Goal: Task Accomplishment & Management: Manage account settings

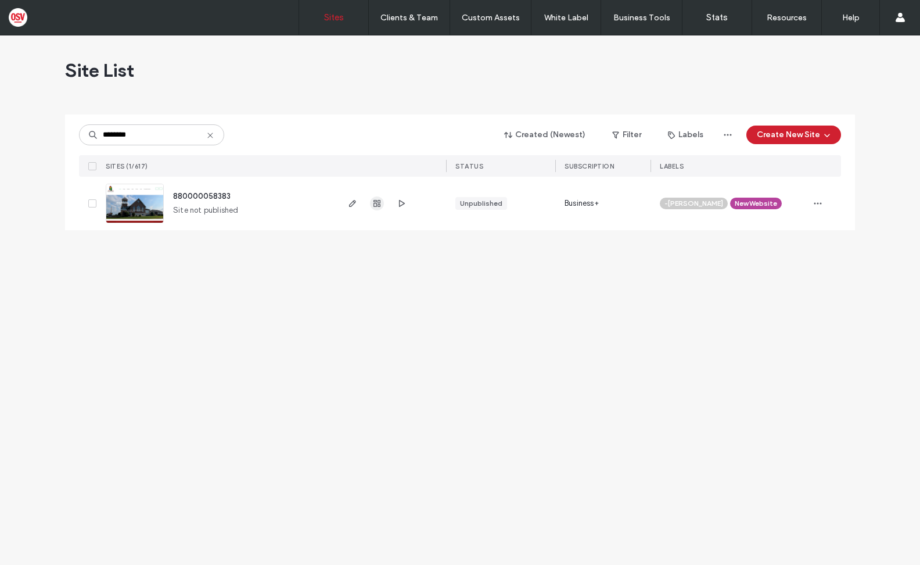
type input "********"
click at [376, 206] on icon "button" at bounding box center [376, 203] width 9 height 9
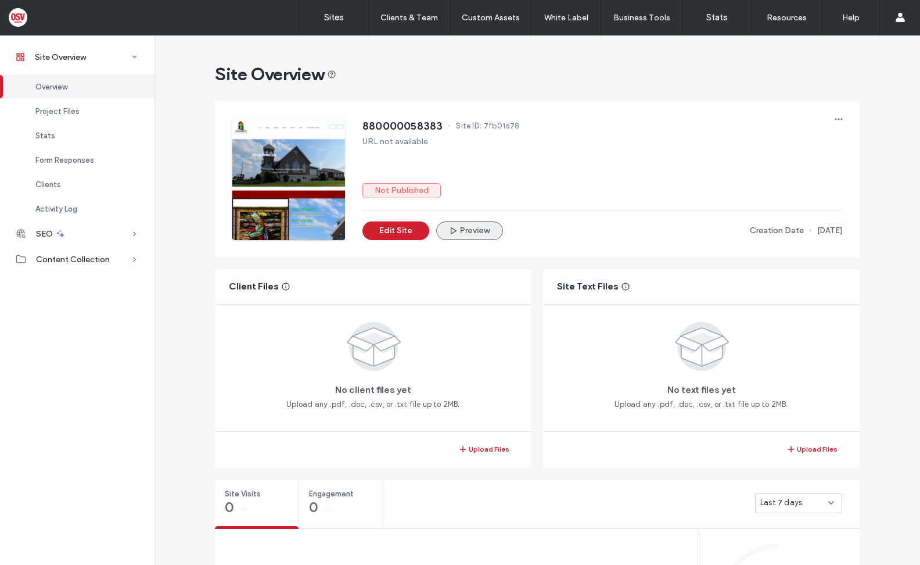
click at [458, 224] on button "Preview" at bounding box center [469, 230] width 67 height 19
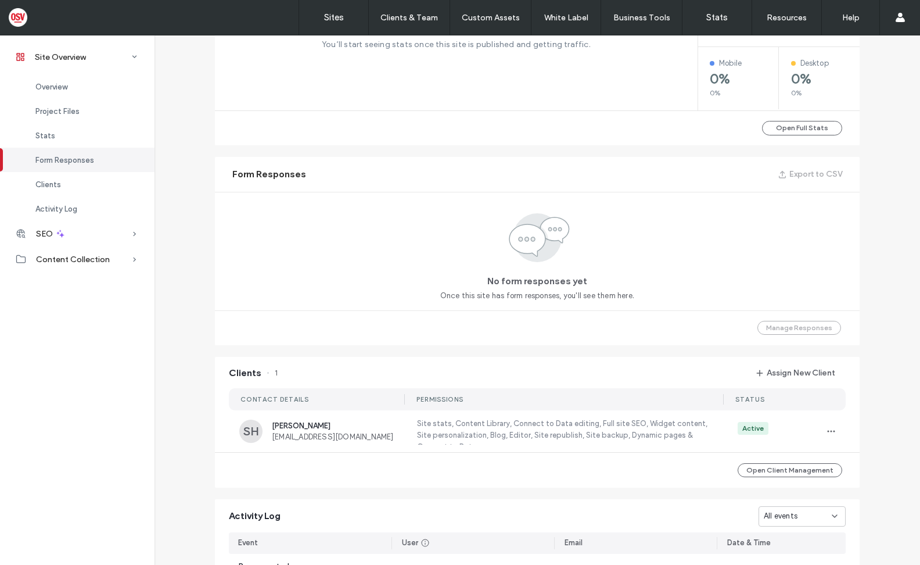
scroll to position [639, 0]
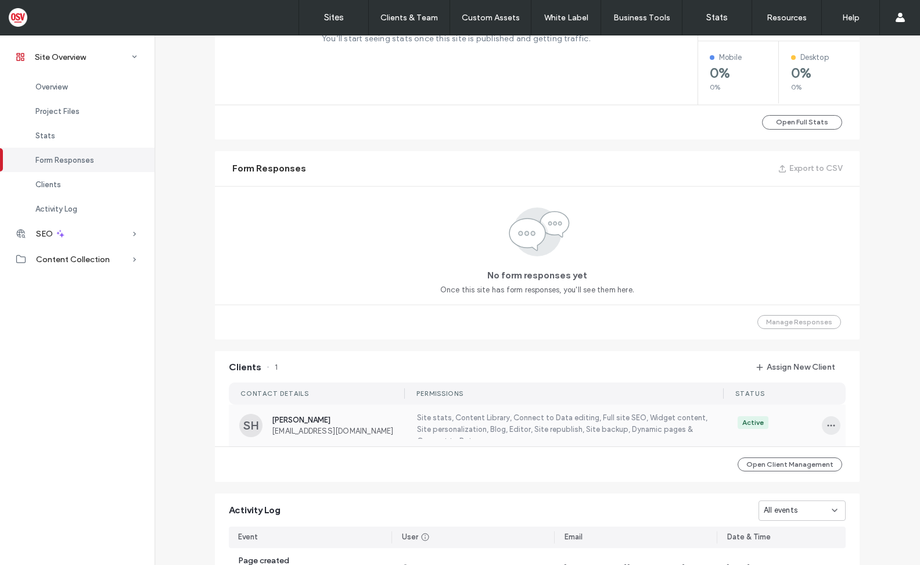
click at [827, 425] on icon "button" at bounding box center [831, 425] width 9 height 9
click at [788, 500] on span "View as Client" at bounding box center [781, 500] width 50 height 12
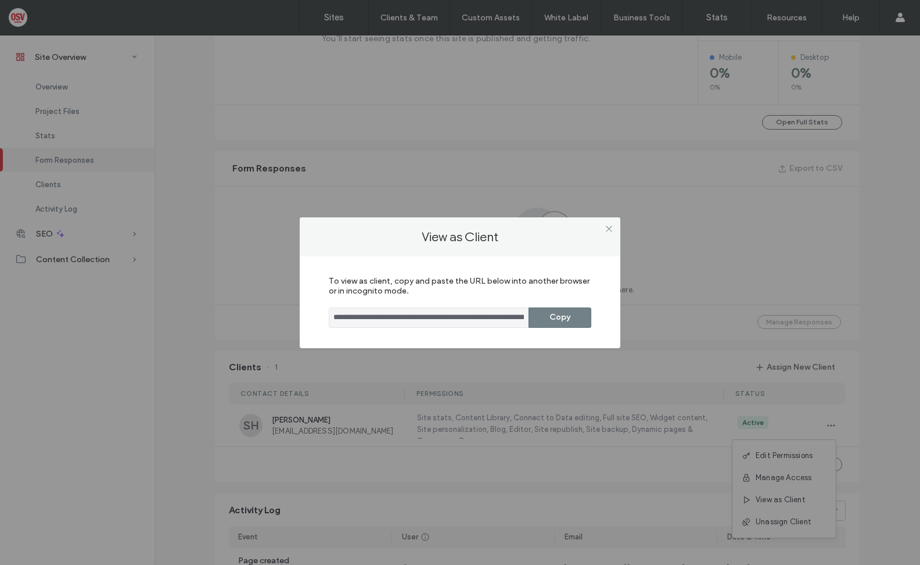
click at [554, 320] on button "Copy" at bounding box center [560, 317] width 63 height 20
click at [21, 343] on div "**********" at bounding box center [460, 282] width 920 height 565
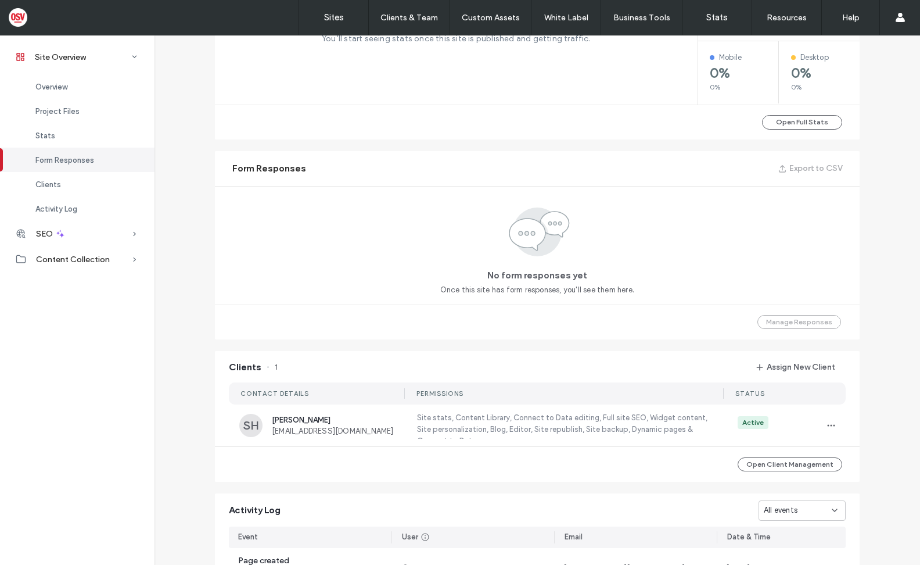
click at [28, 462] on div "Site Overview Overview Project Files Stats Form Responses Clients Activity Log …" at bounding box center [77, 300] width 155 height 530
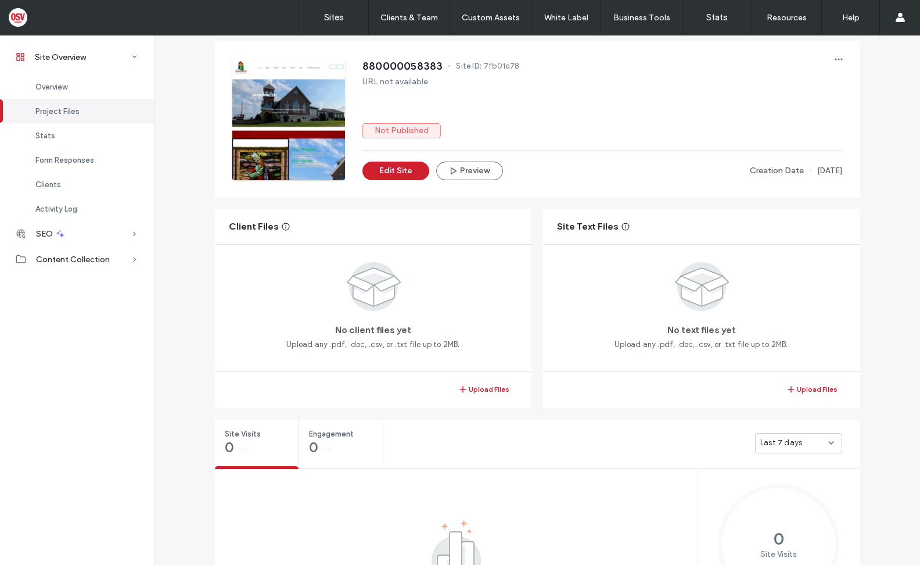
scroll to position [58, 0]
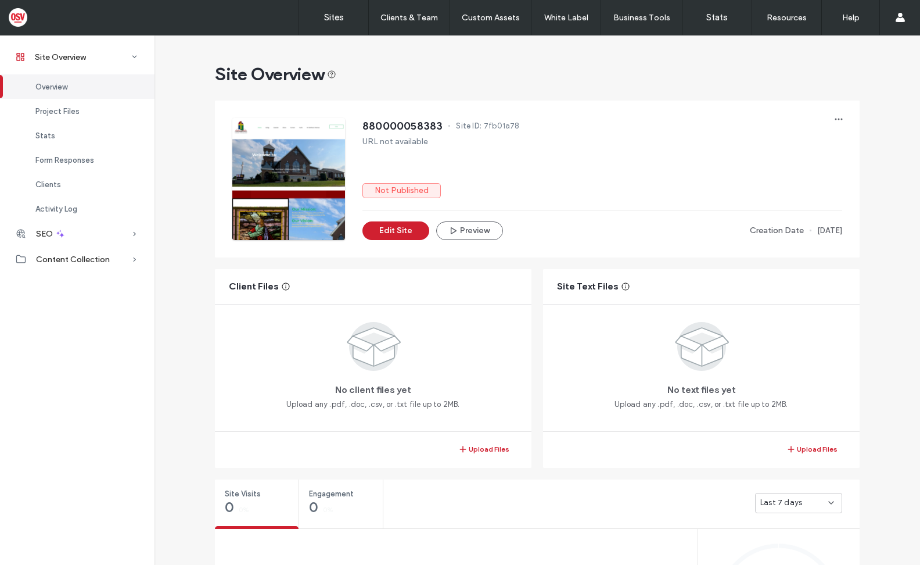
drag, startPoint x: 27, startPoint y: 383, endPoint x: 224, endPoint y: 304, distance: 212.0
click at [27, 383] on div "Site Overview Overview Project Files Stats Form Responses Clients Activity Log …" at bounding box center [77, 300] width 155 height 530
